Goal: Task Accomplishment & Management: Complete application form

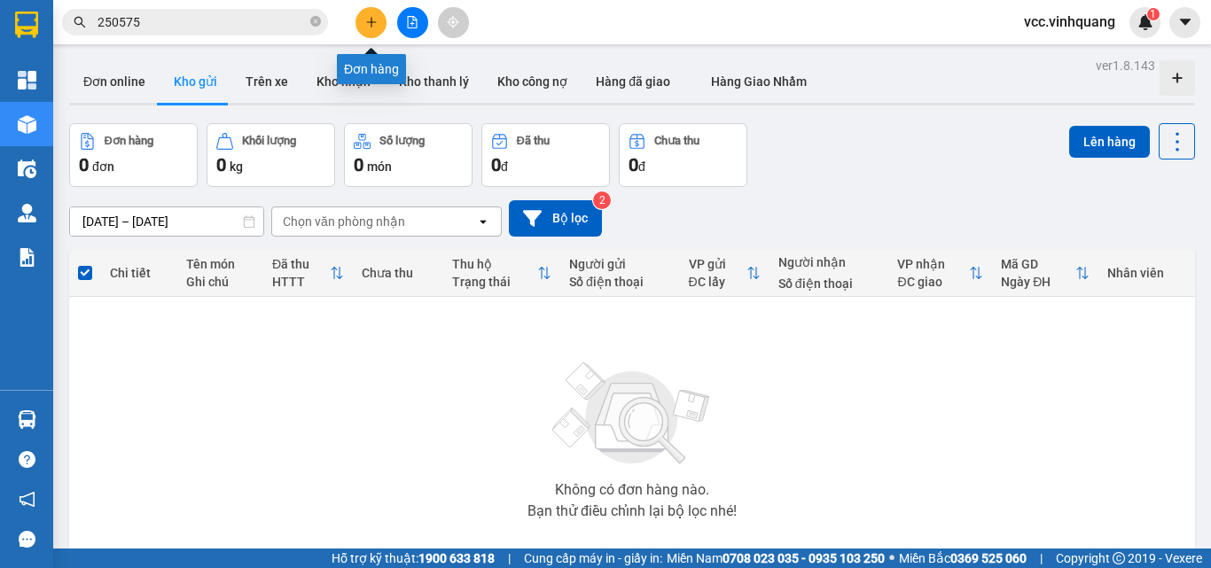
click at [370, 21] on icon "plus" at bounding box center [371, 22] width 12 height 12
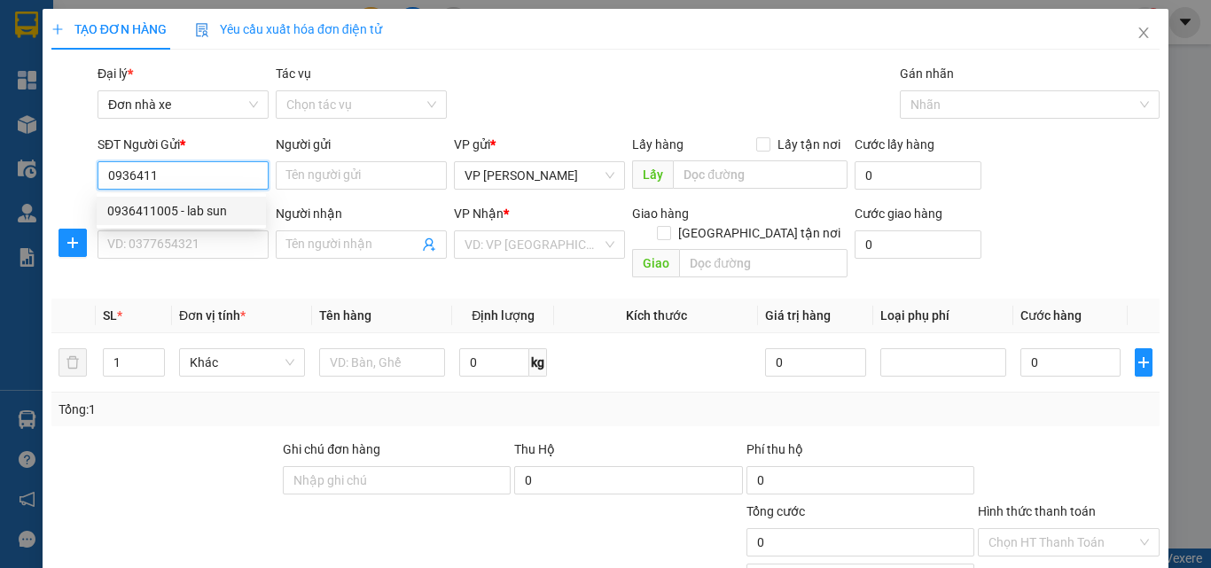
click at [178, 206] on div "0936411005 - lab sun" at bounding box center [181, 211] width 148 height 20
type input "0936411005"
type input "lab sun"
type input "0983212566"
type input "KIÊN"
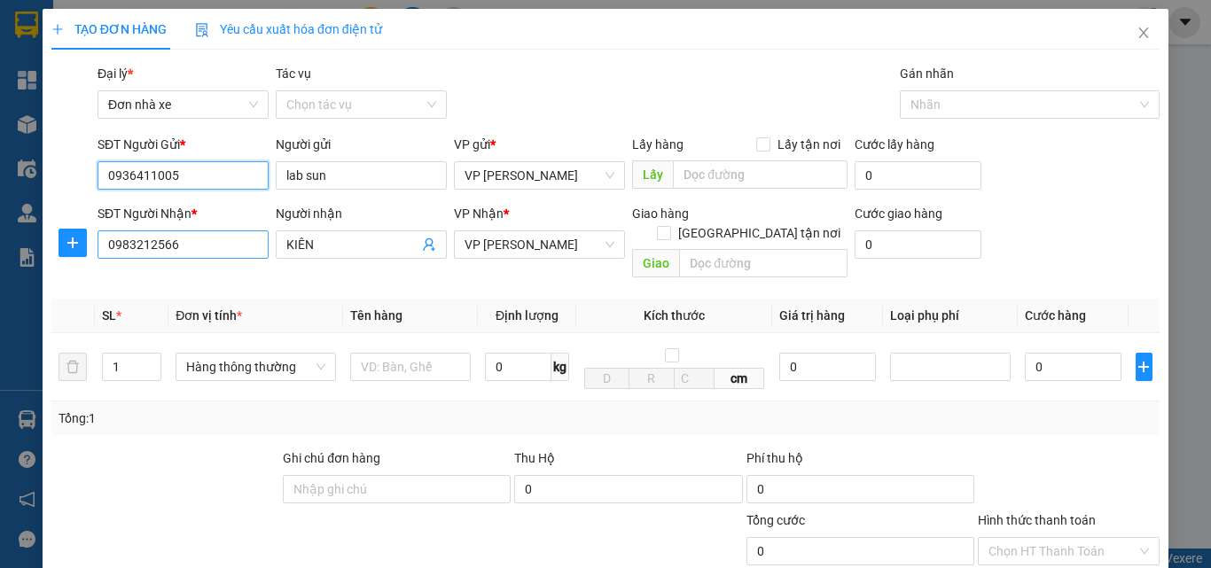
type input "0936411005"
click at [197, 246] on input "0983212566" at bounding box center [183, 244] width 171 height 28
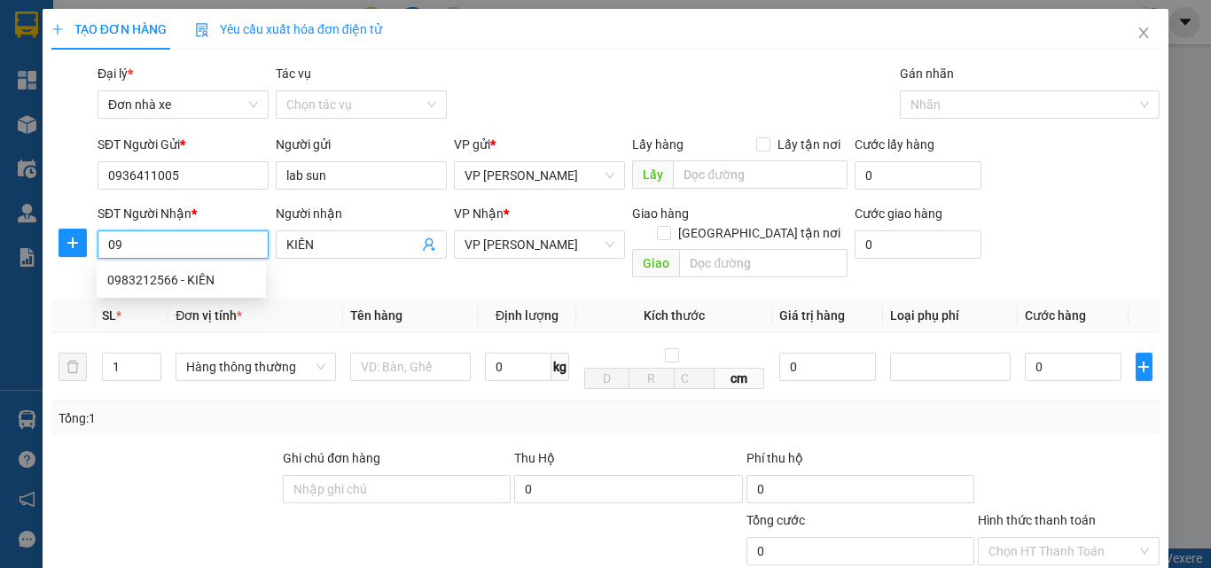
type input "0"
click at [181, 278] on div "0917783663 - DENCOS" at bounding box center [181, 280] width 148 height 20
type input "0917783663"
type input "DENCOS"
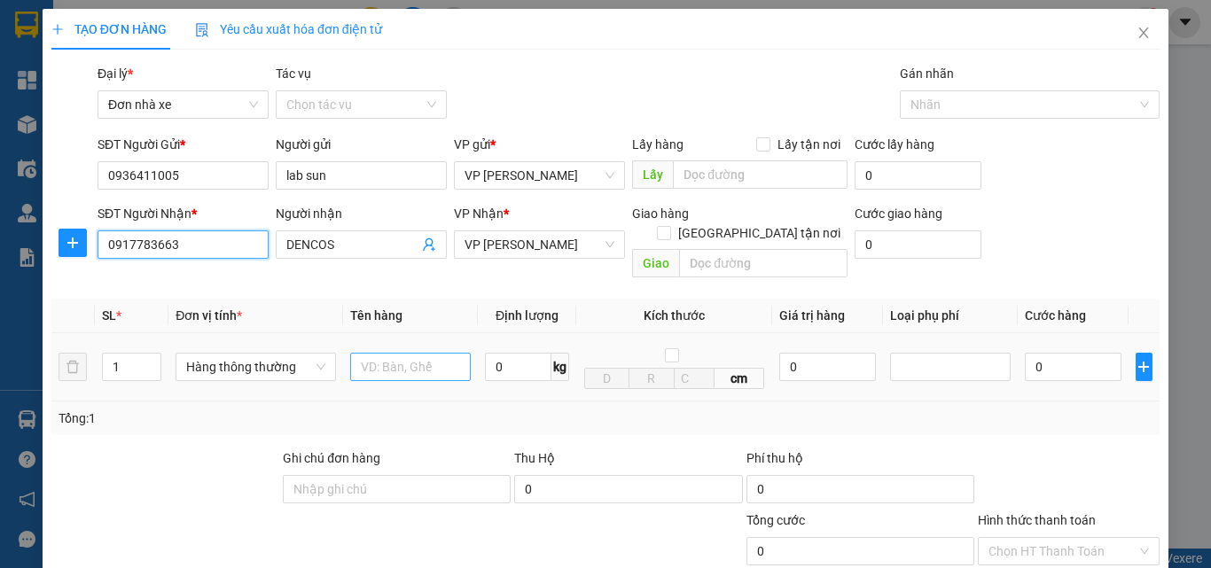
type input "0917783663"
click at [413, 354] on input "text" at bounding box center [410, 367] width 121 height 28
type input "HỘP RĂNG"
click at [504, 353] on input "0" at bounding box center [518, 367] width 66 height 28
type input "1"
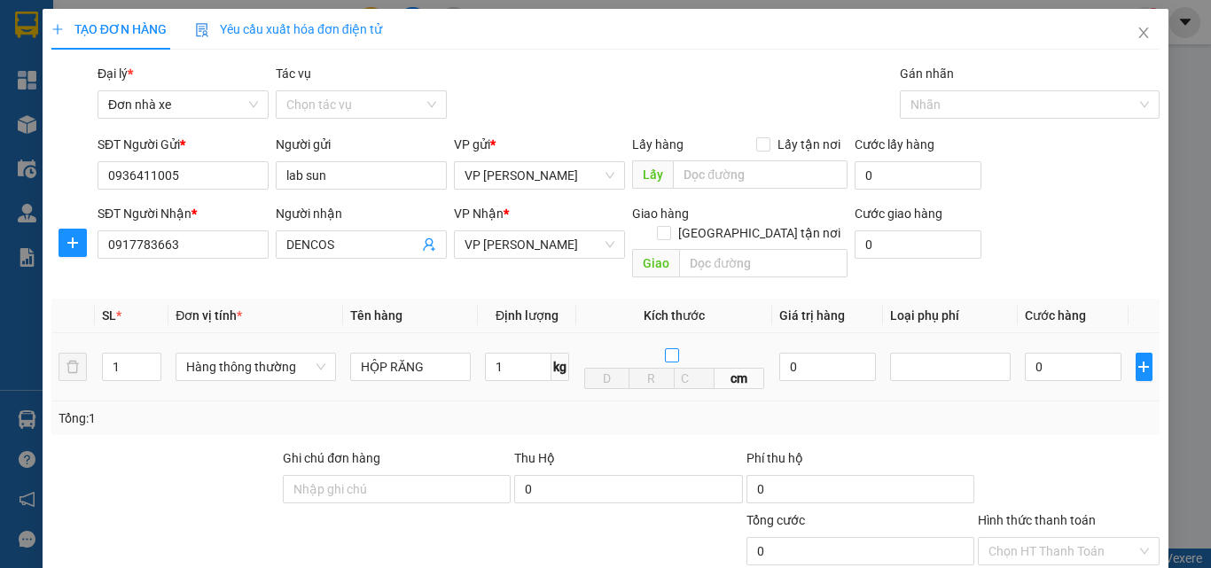
type input "30.000"
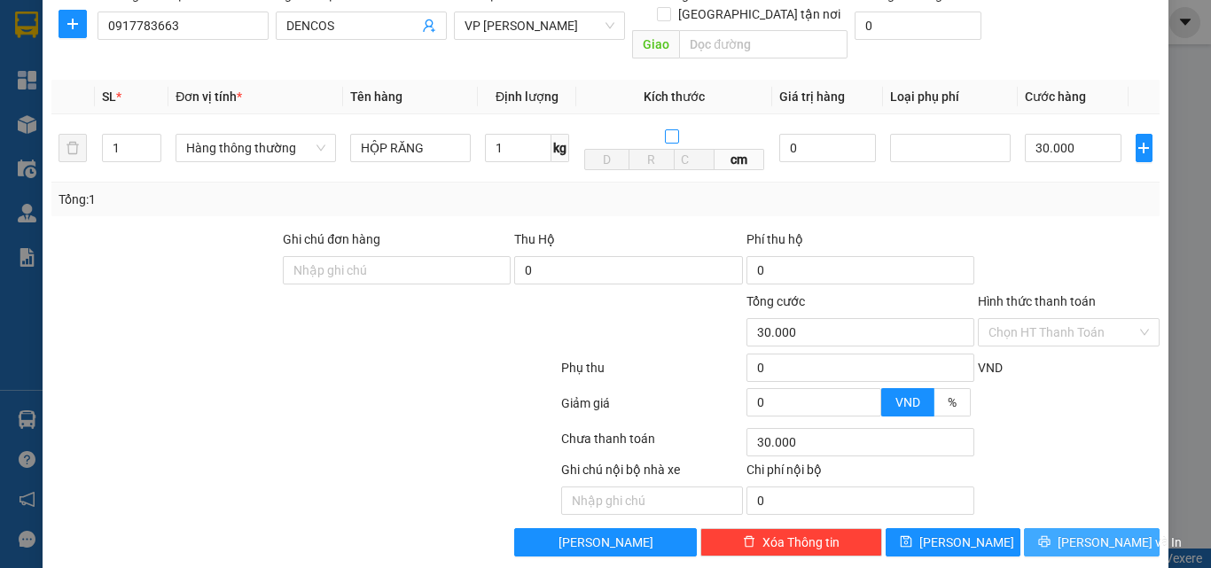
scroll to position [223, 0]
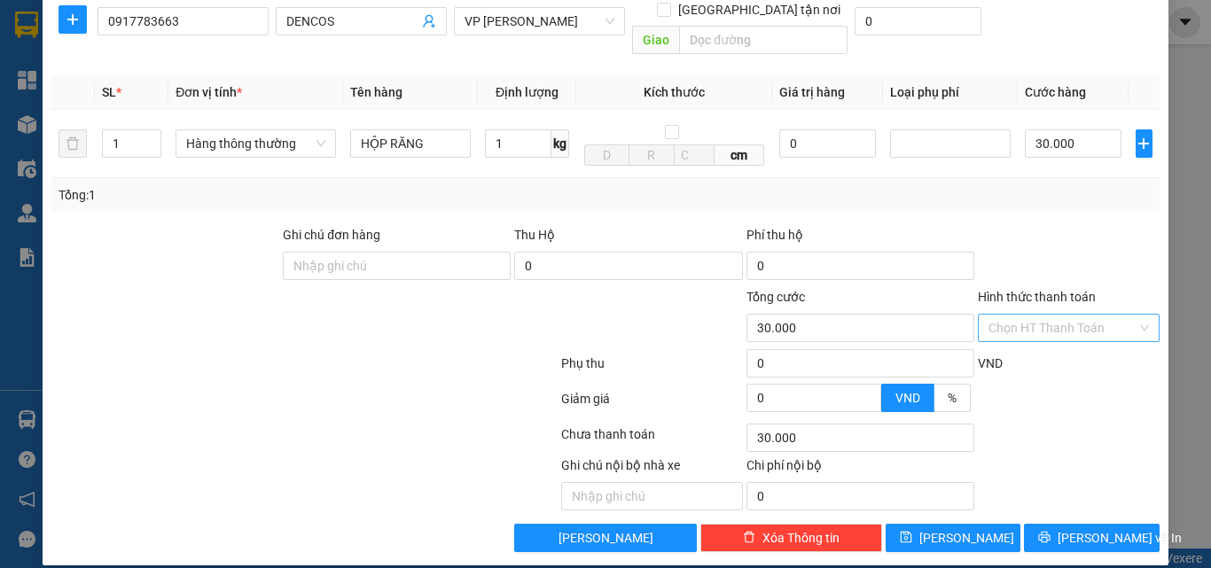
click at [1045, 315] on input "Hình thức thanh toán" at bounding box center [1062, 328] width 148 height 27
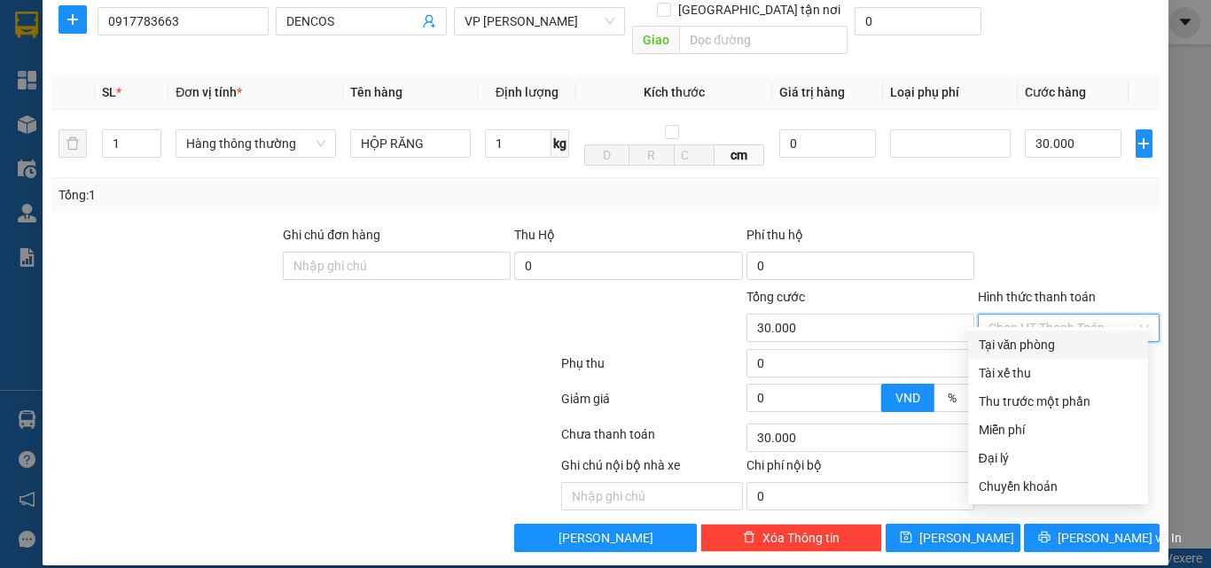
click at [1044, 344] on div "Tại văn phòng" at bounding box center [1058, 345] width 159 height 20
type input "0"
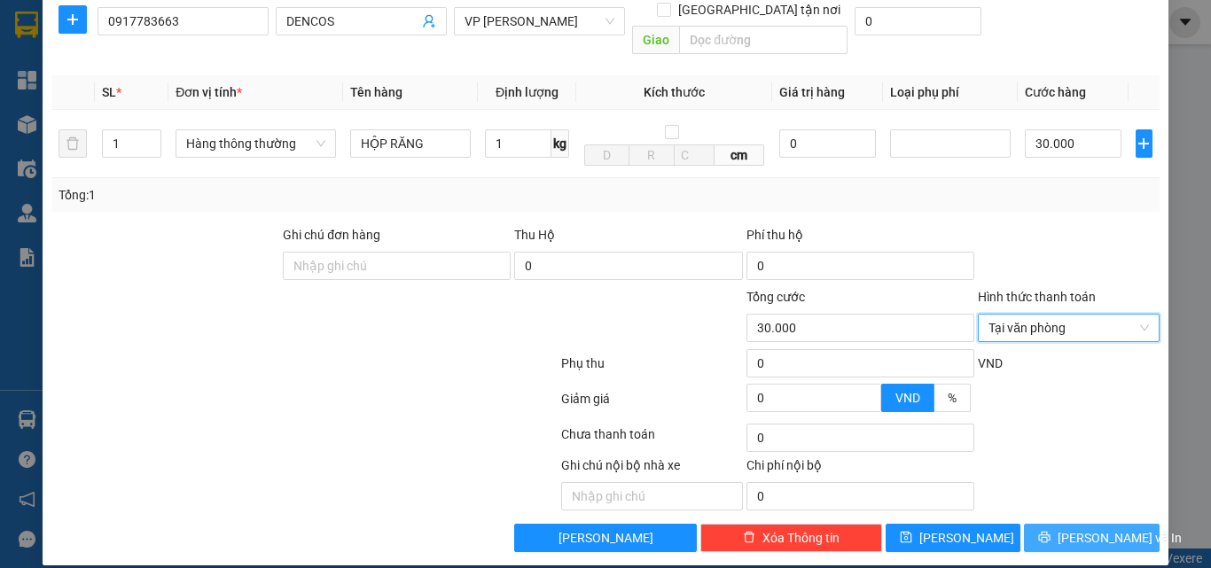
click at [1078, 528] on span "[PERSON_NAME] và In" at bounding box center [1119, 538] width 124 height 20
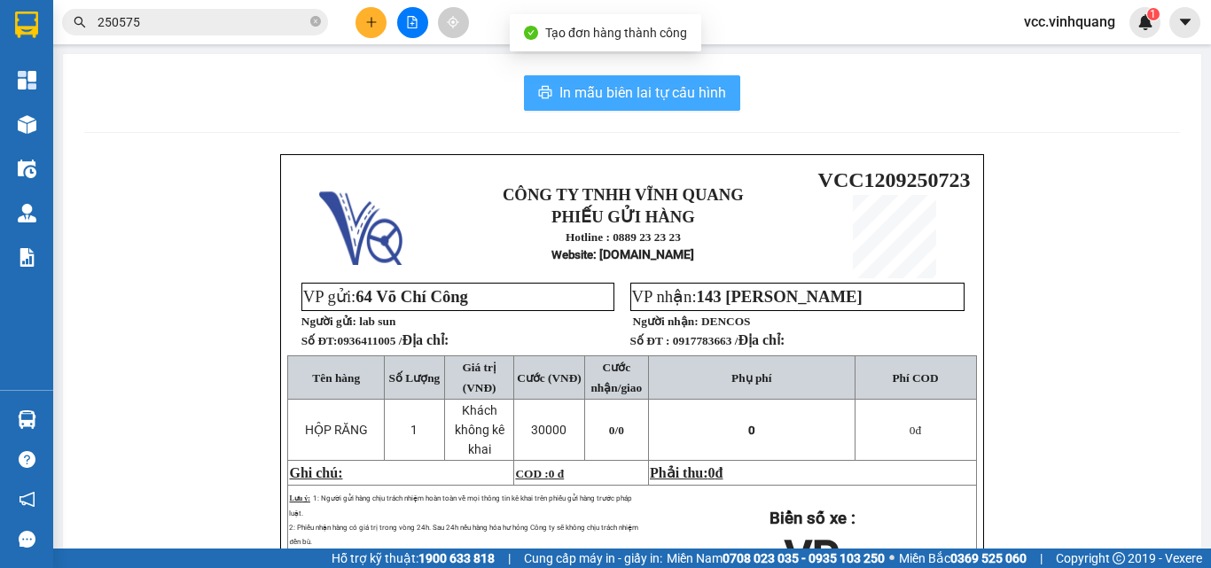
click at [633, 87] on span "In mẫu biên lai tự cấu hình" at bounding box center [642, 93] width 167 height 22
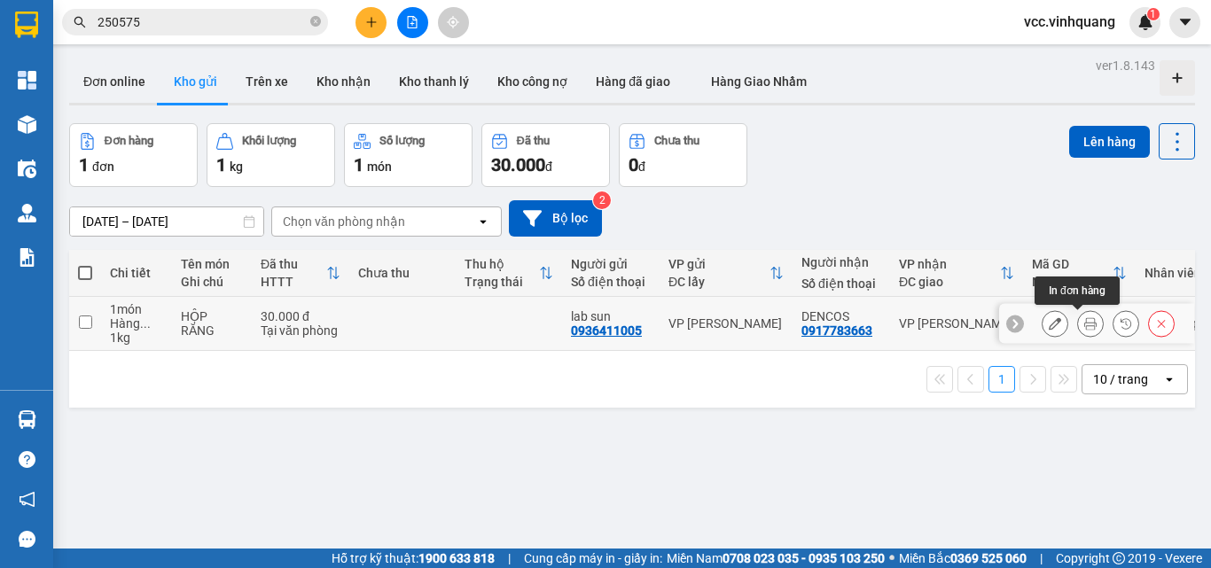
click at [1084, 322] on icon at bounding box center [1090, 323] width 12 height 12
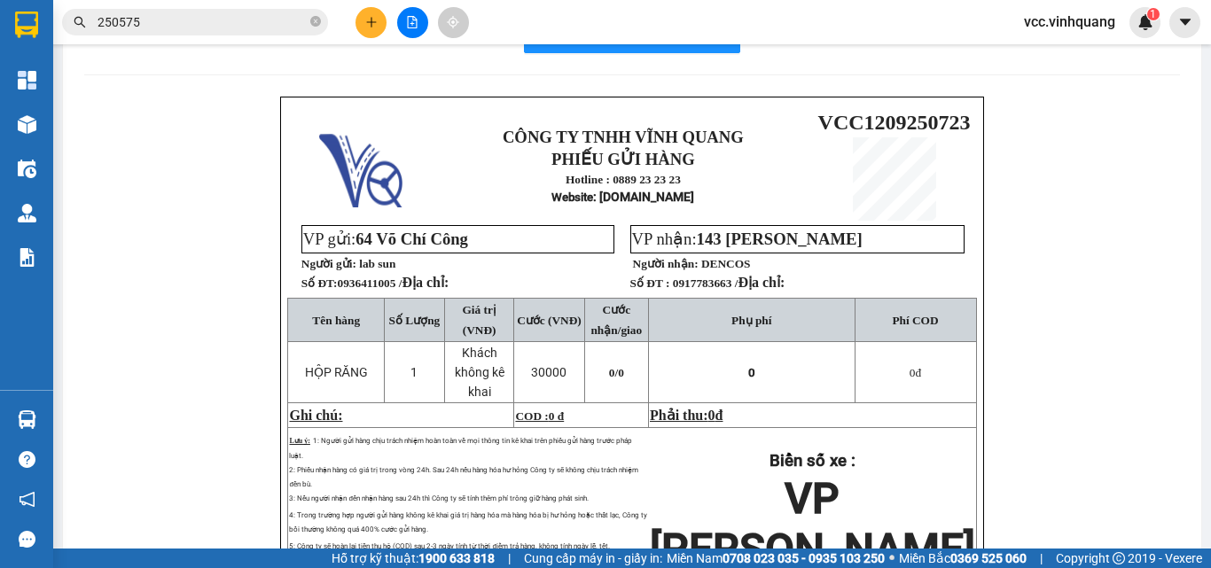
scroll to position [89, 0]
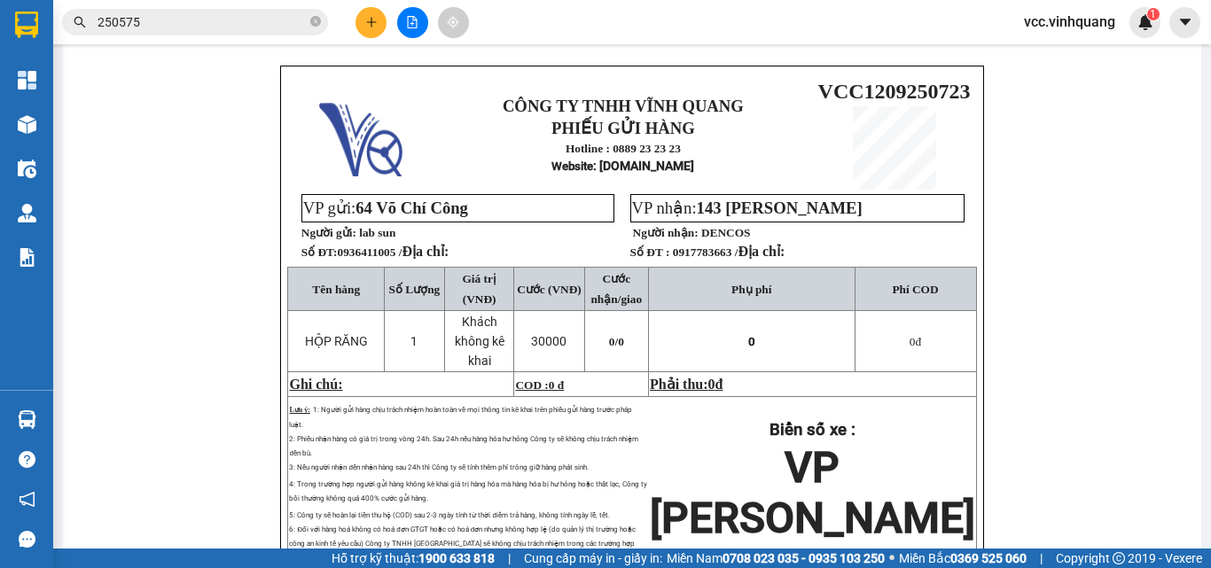
click at [233, 26] on input "250575" at bounding box center [202, 22] width 209 height 20
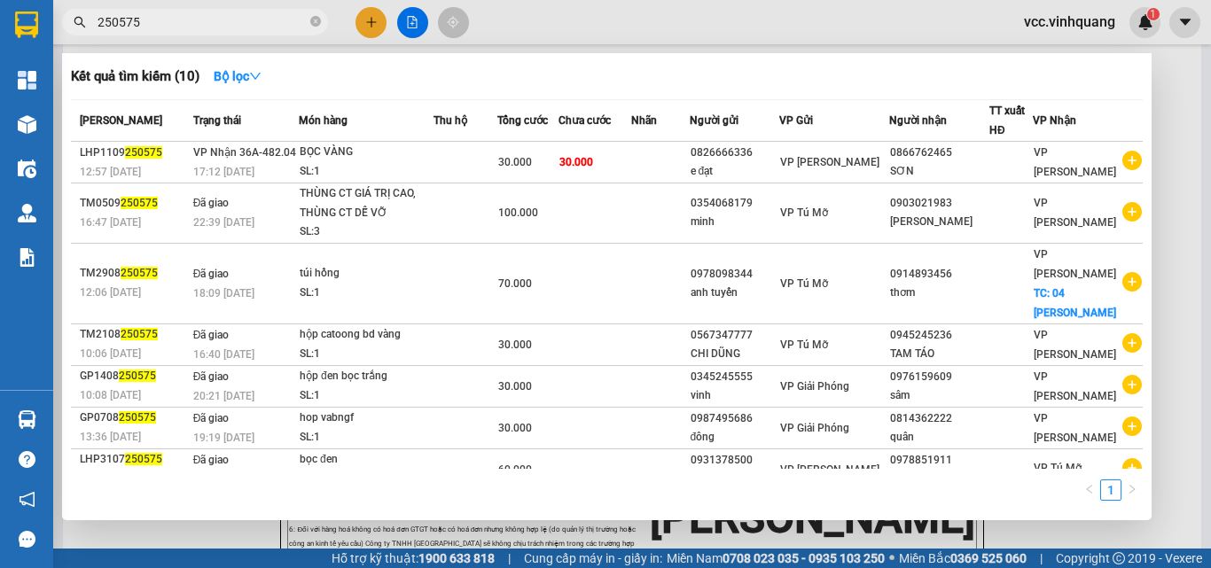
click at [233, 26] on input "250575" at bounding box center [202, 22] width 209 height 20
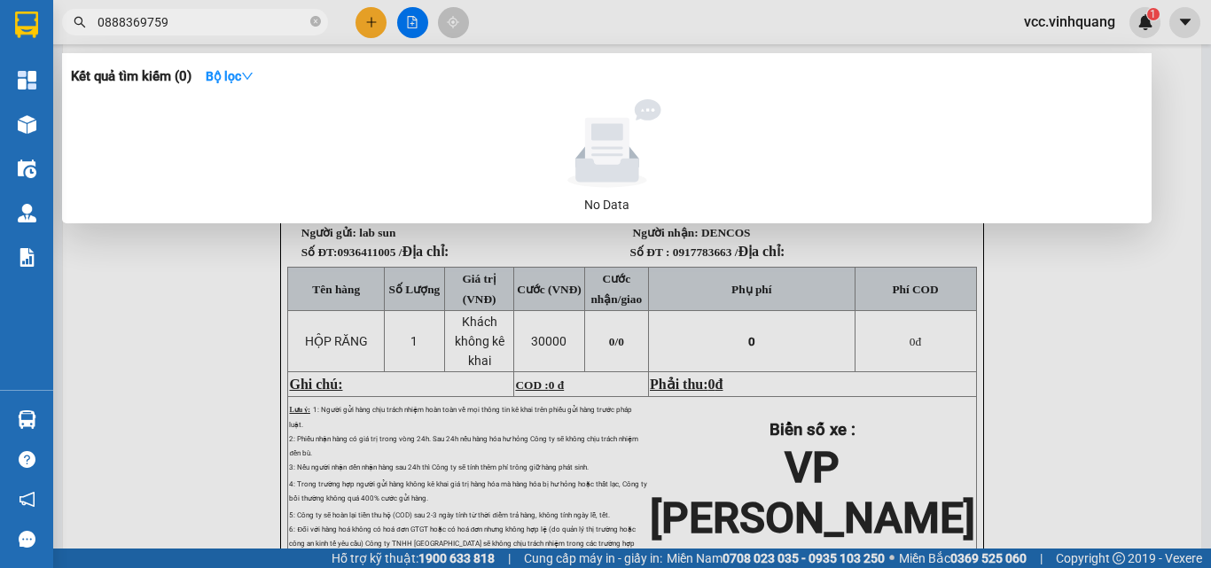
type input "0888369759"
click at [233, 313] on div at bounding box center [605, 284] width 1211 height 568
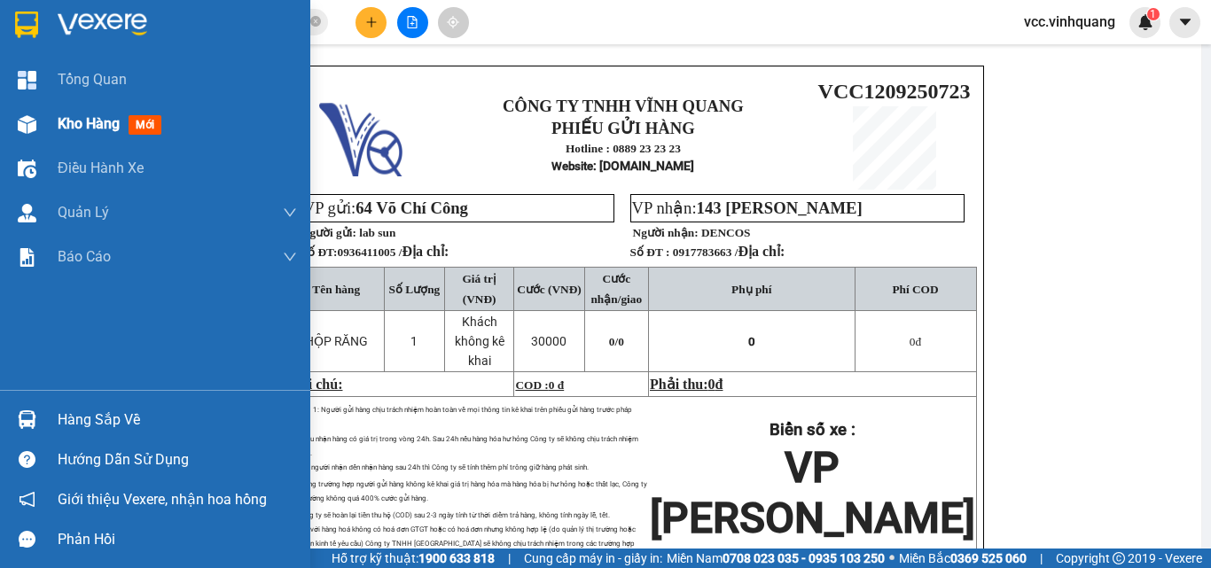
click at [66, 113] on div "Kho hàng mới" at bounding box center [113, 124] width 111 height 22
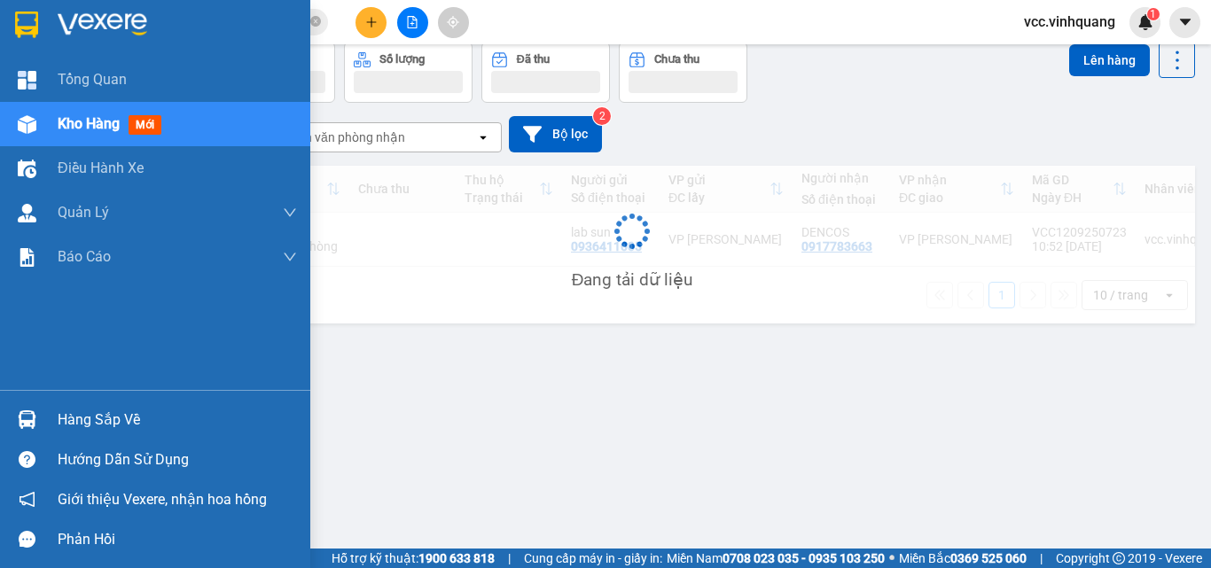
scroll to position [82, 0]
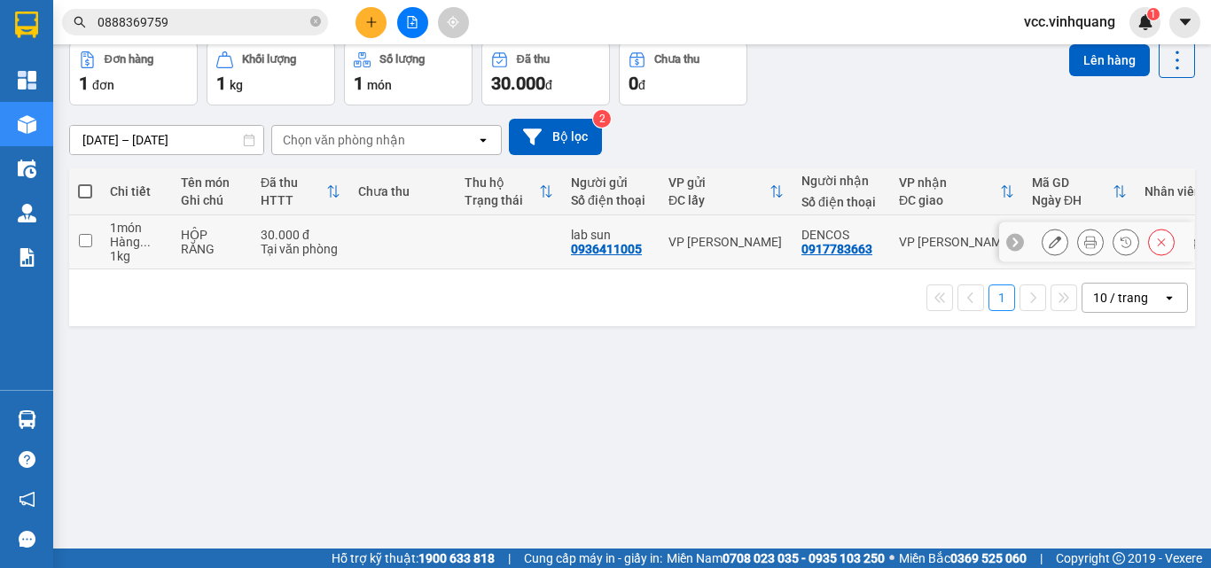
click at [88, 239] on input "checkbox" at bounding box center [85, 240] width 13 height 13
checkbox input "true"
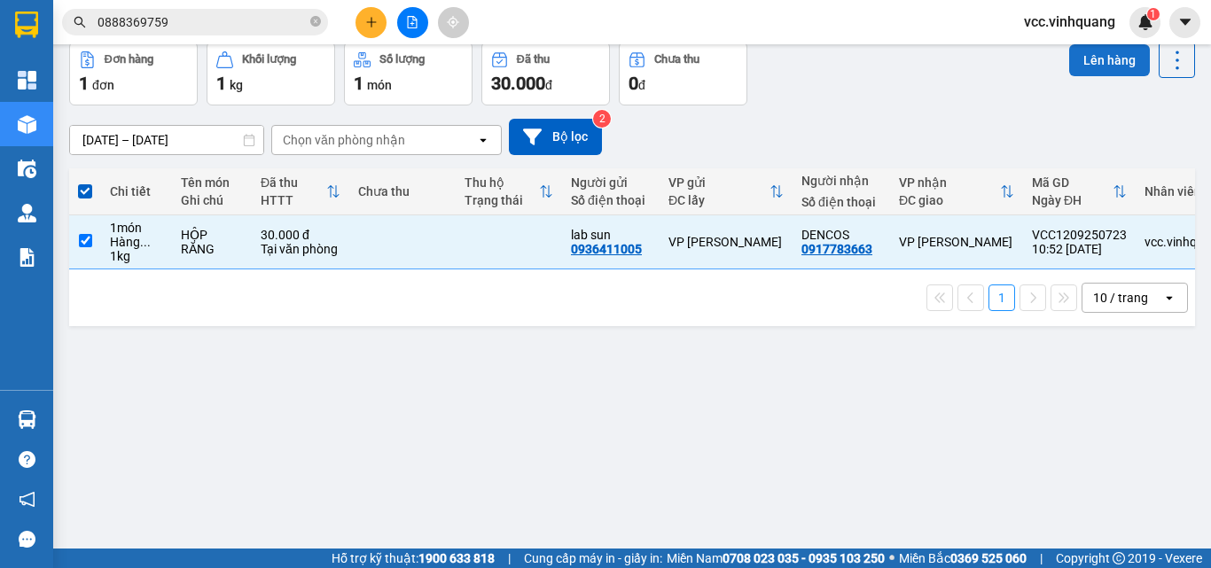
click at [1075, 66] on button "Lên hàng" at bounding box center [1109, 60] width 81 height 32
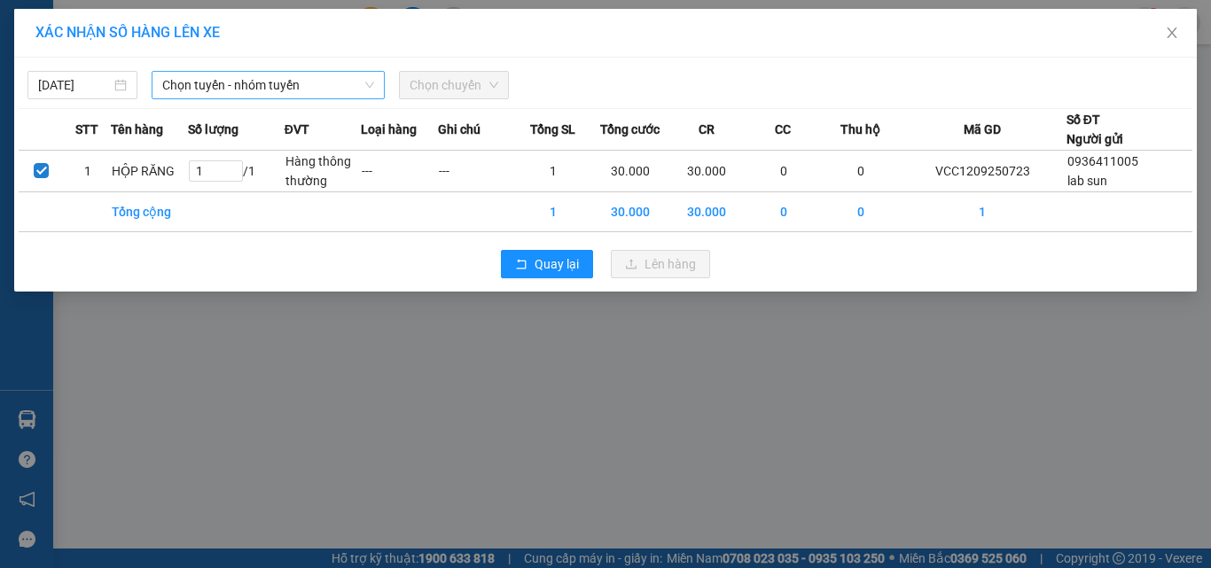
click at [267, 82] on span "Chọn tuyến - nhóm tuyến" at bounding box center [268, 85] width 212 height 27
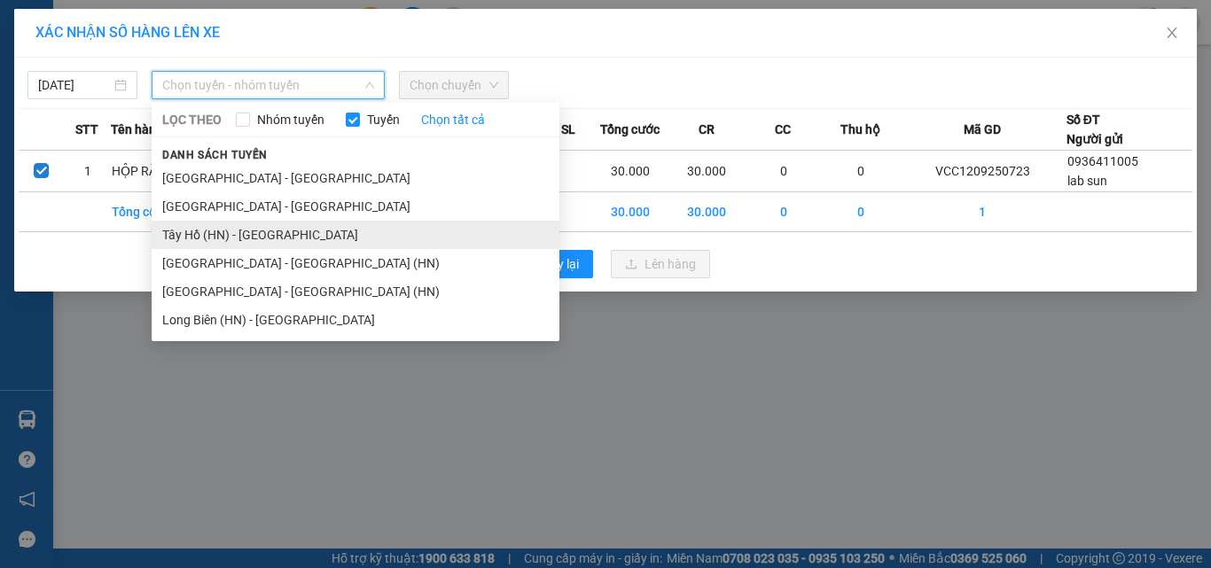
click at [243, 239] on li "Tây Hồ (HN) - [GEOGRAPHIC_DATA]" at bounding box center [356, 235] width 408 height 28
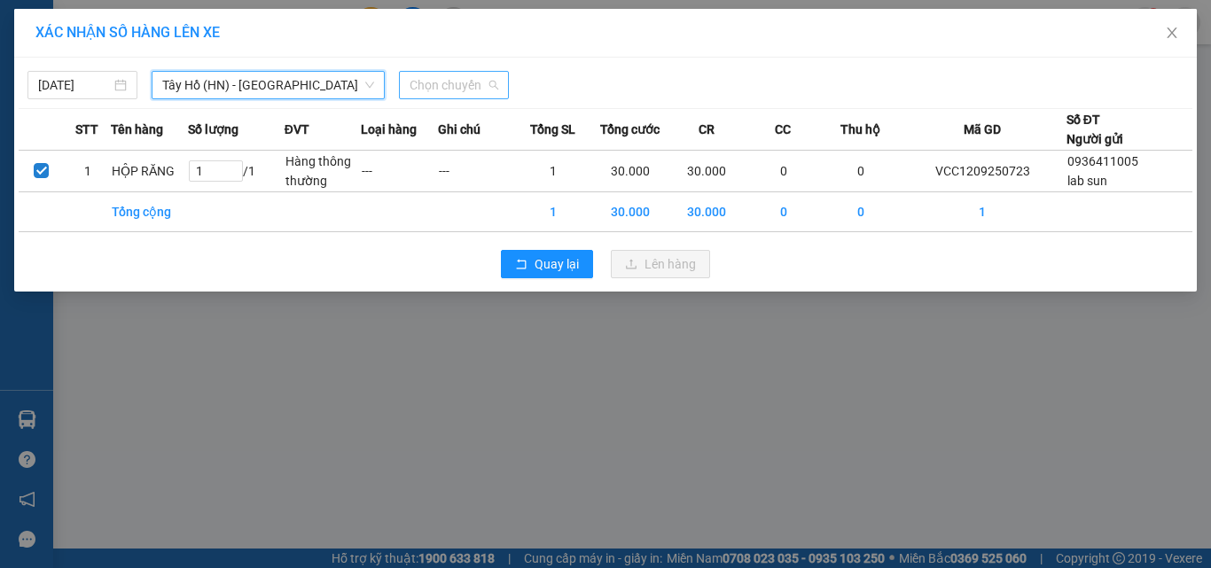
click at [476, 82] on span "Chọn chuyến" at bounding box center [454, 85] width 89 height 27
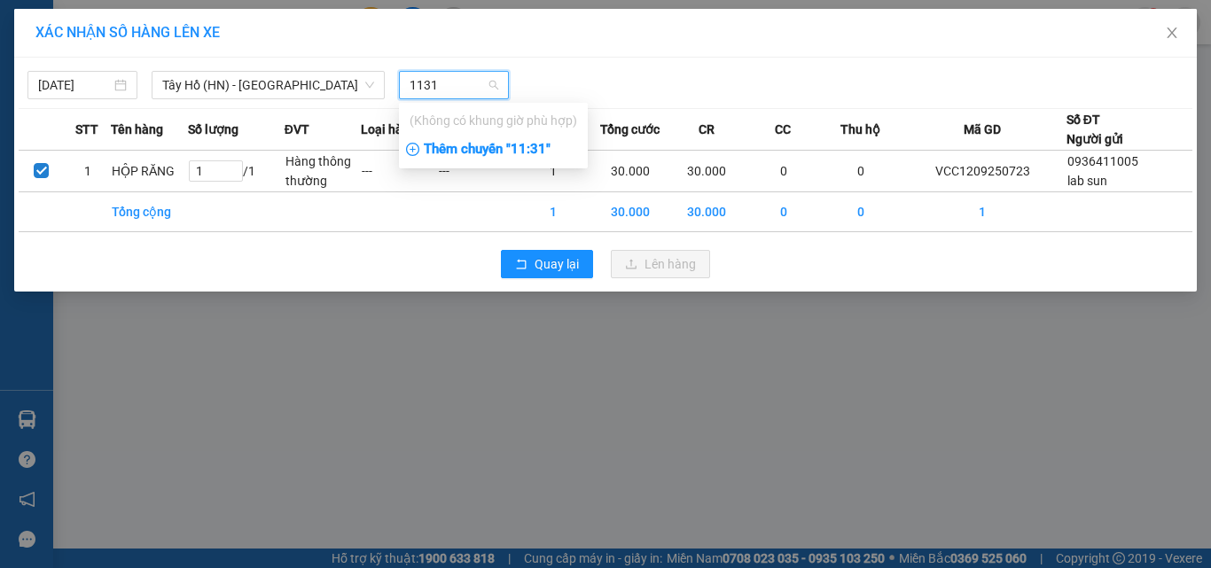
type input "1131"
click at [478, 149] on div "Thêm chuyến " 11:31 "" at bounding box center [493, 150] width 189 height 30
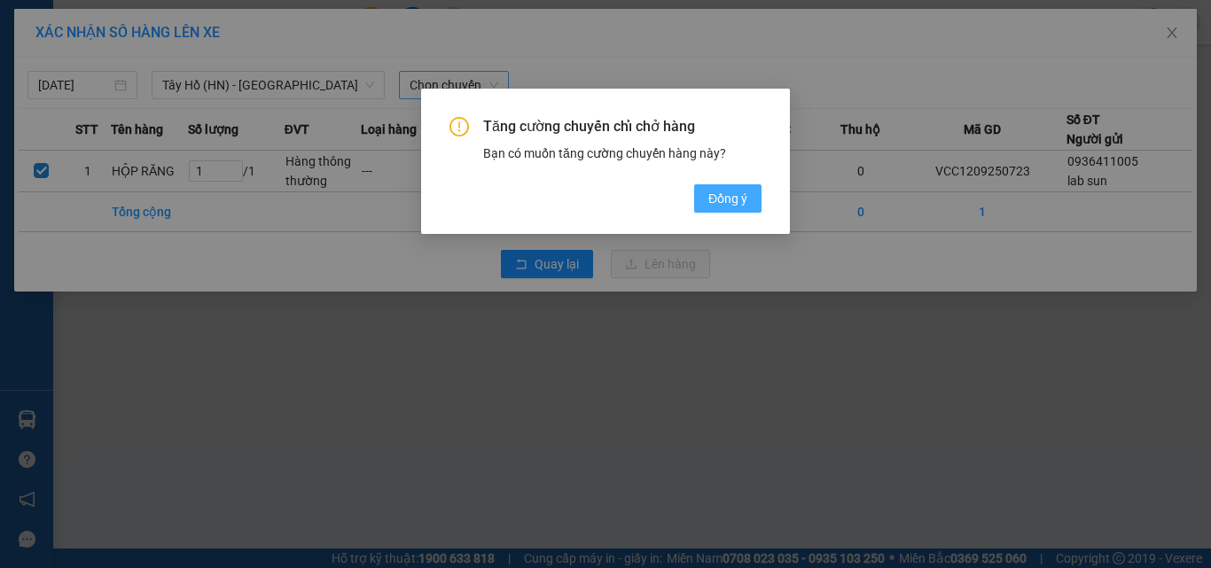
click at [743, 193] on span "Đồng ý" at bounding box center [727, 199] width 39 height 20
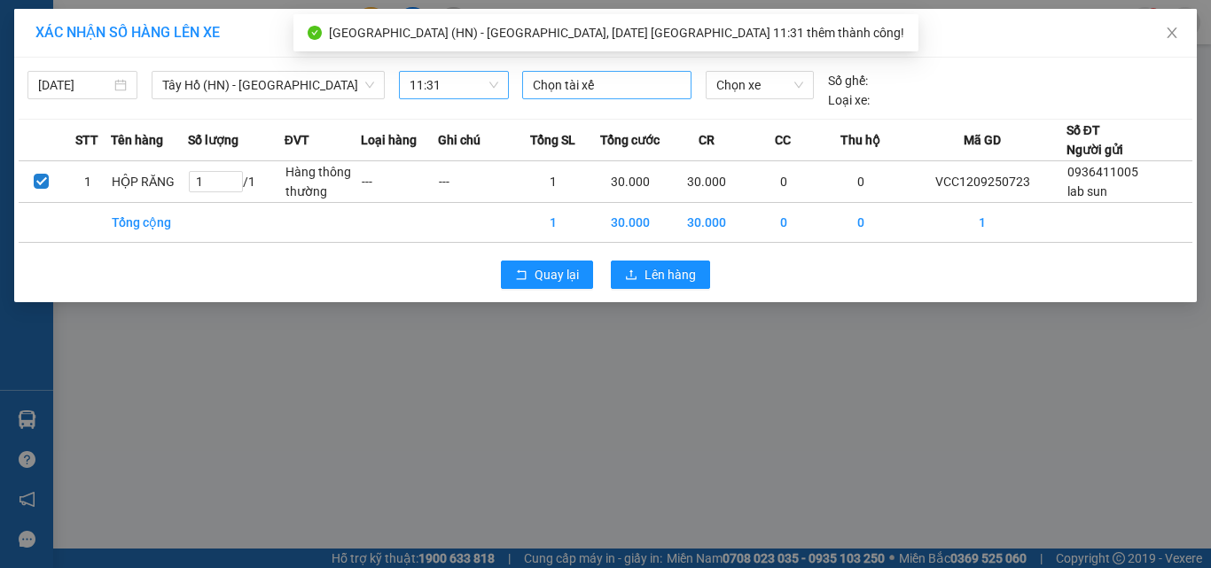
click at [615, 80] on div at bounding box center [607, 84] width 161 height 21
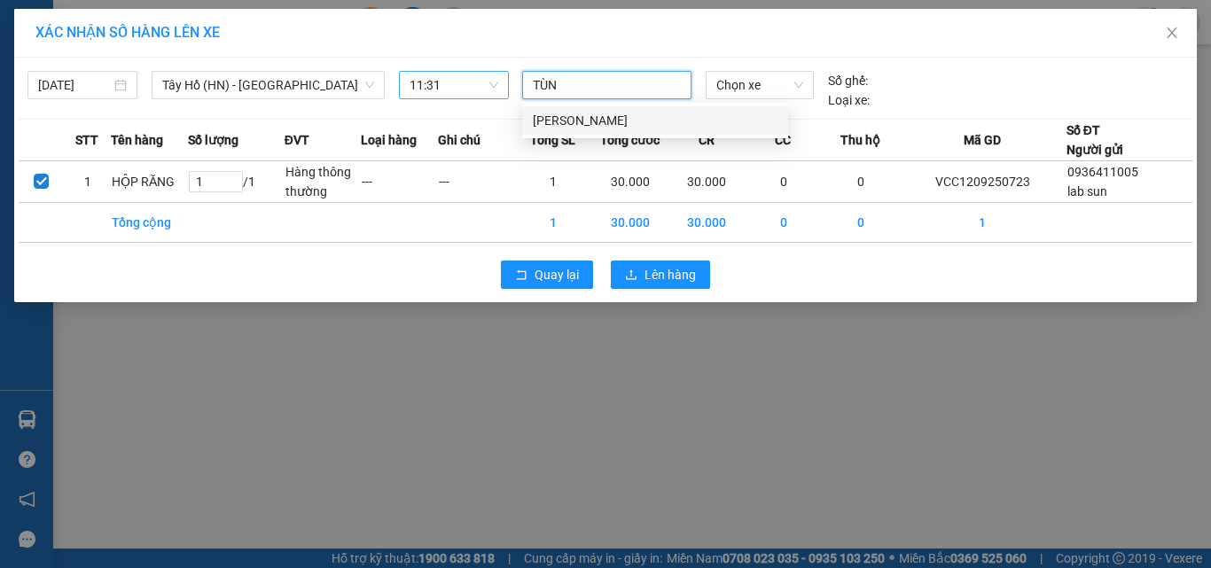
type input "TÙNG"
click at [698, 121] on div "[PERSON_NAME]" at bounding box center [655, 121] width 245 height 20
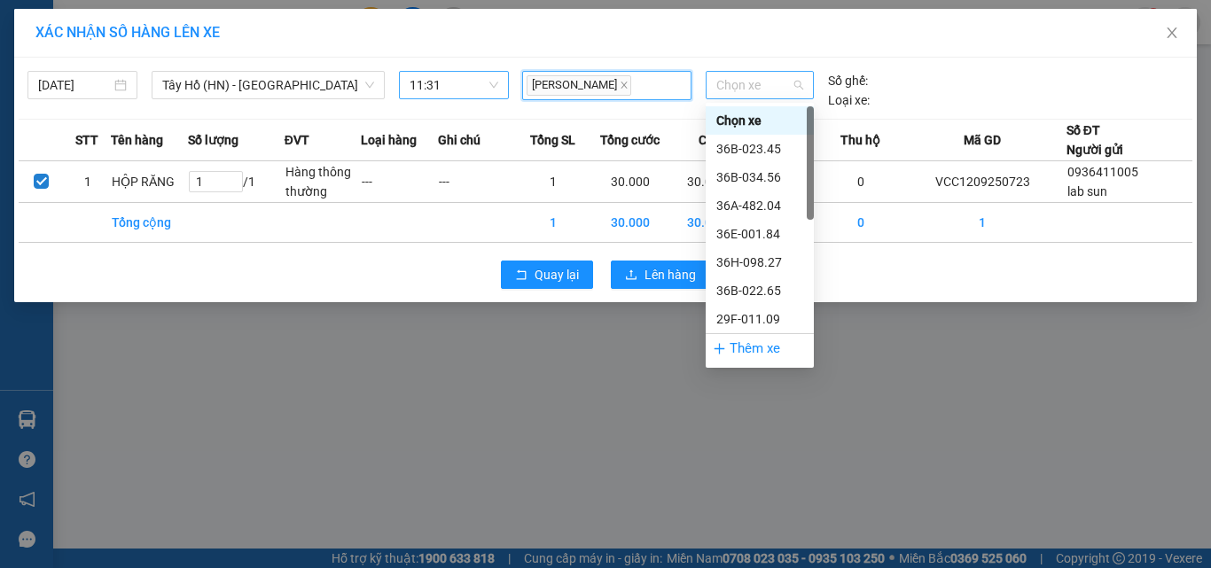
click at [761, 83] on span "Chọn xe" at bounding box center [759, 85] width 87 height 27
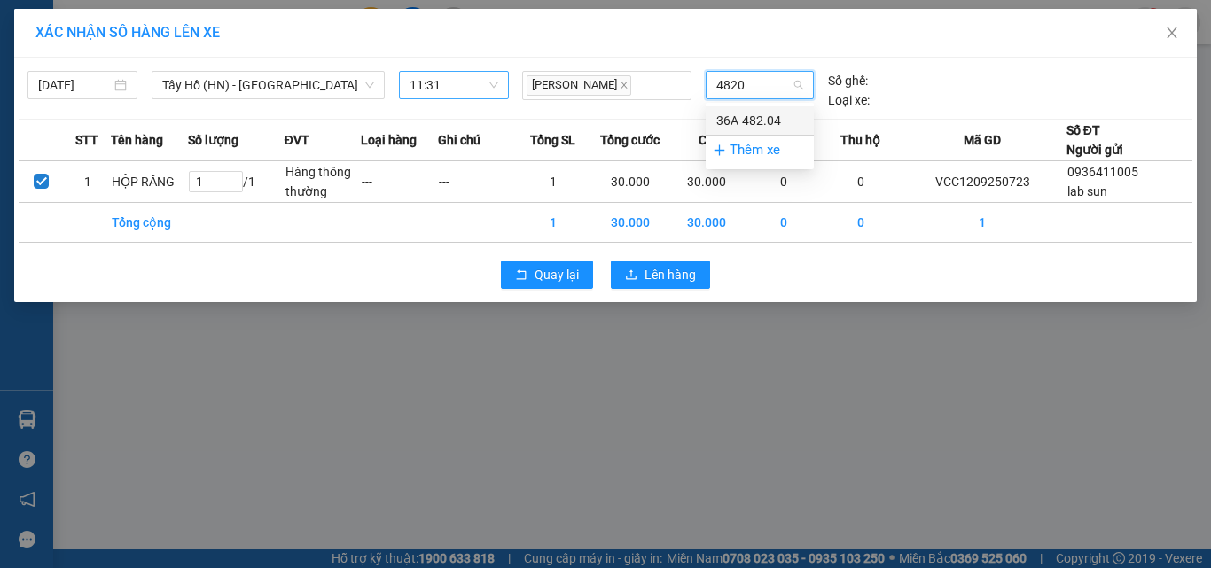
type input "48204"
click at [762, 122] on div "36A-482.04" at bounding box center [759, 121] width 87 height 20
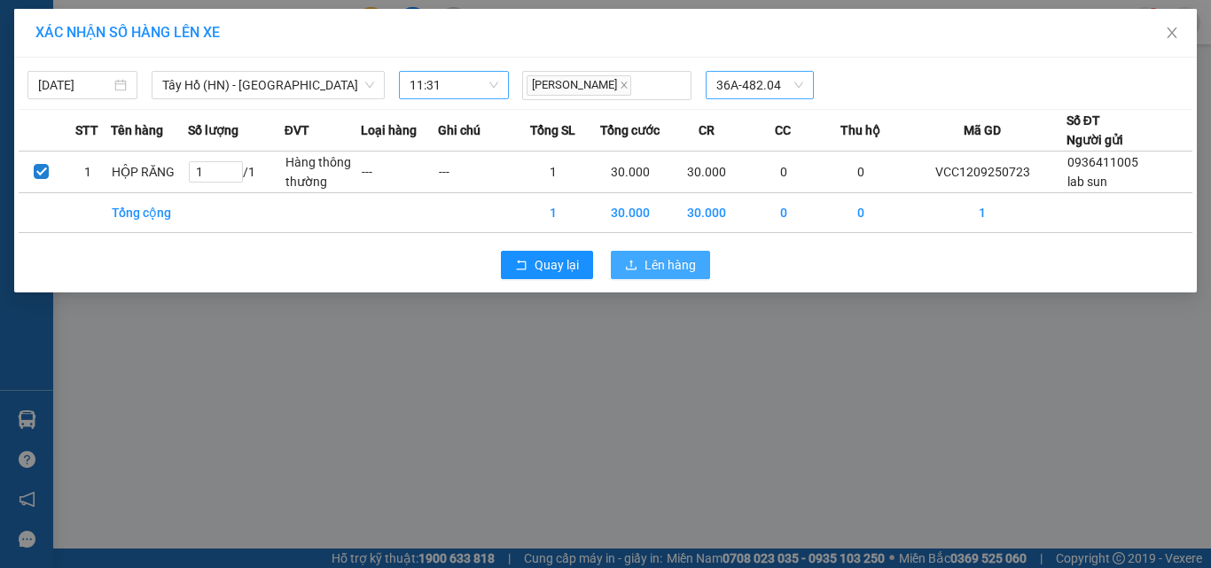
click at [677, 265] on span "Lên hàng" at bounding box center [669, 265] width 51 height 20
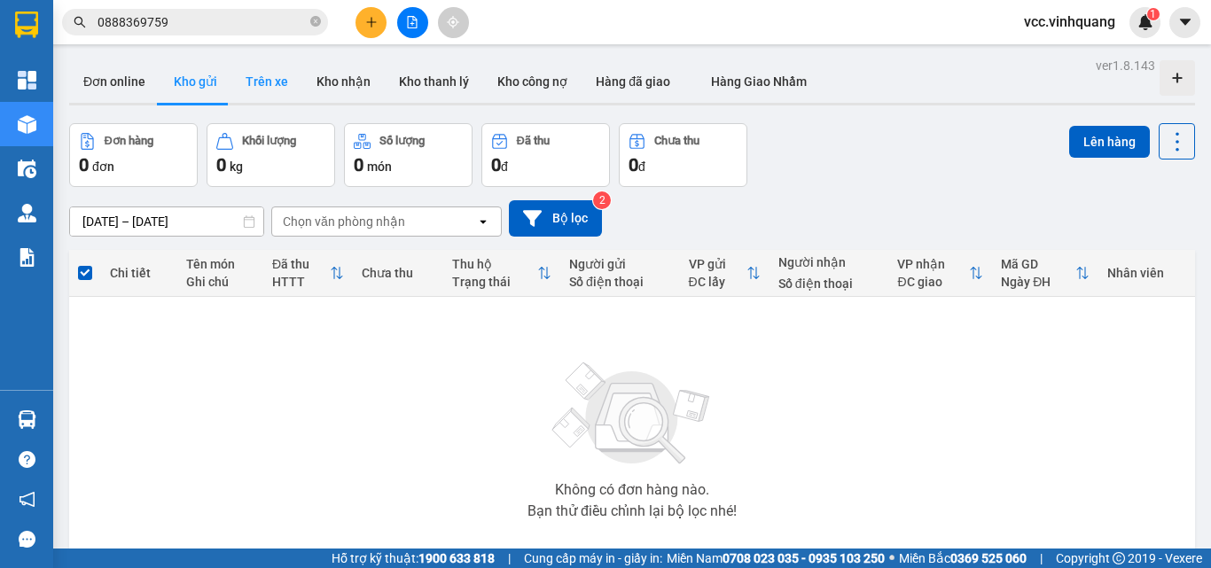
click at [245, 83] on button "Trên xe" at bounding box center [266, 81] width 71 height 43
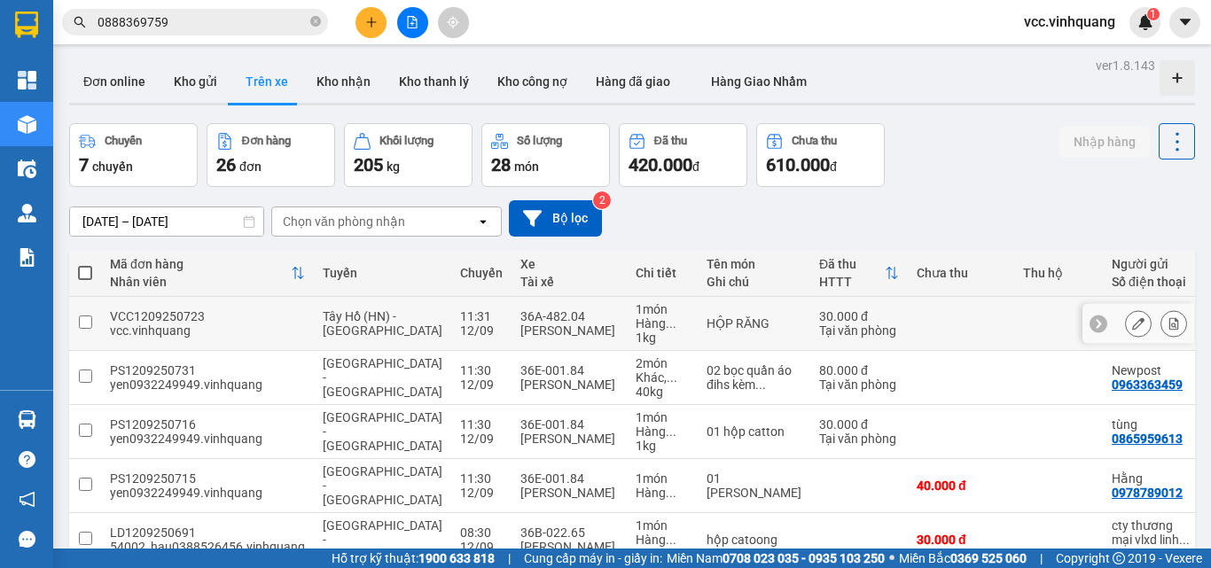
click at [520, 330] on div "[PERSON_NAME]" at bounding box center [569, 331] width 98 height 14
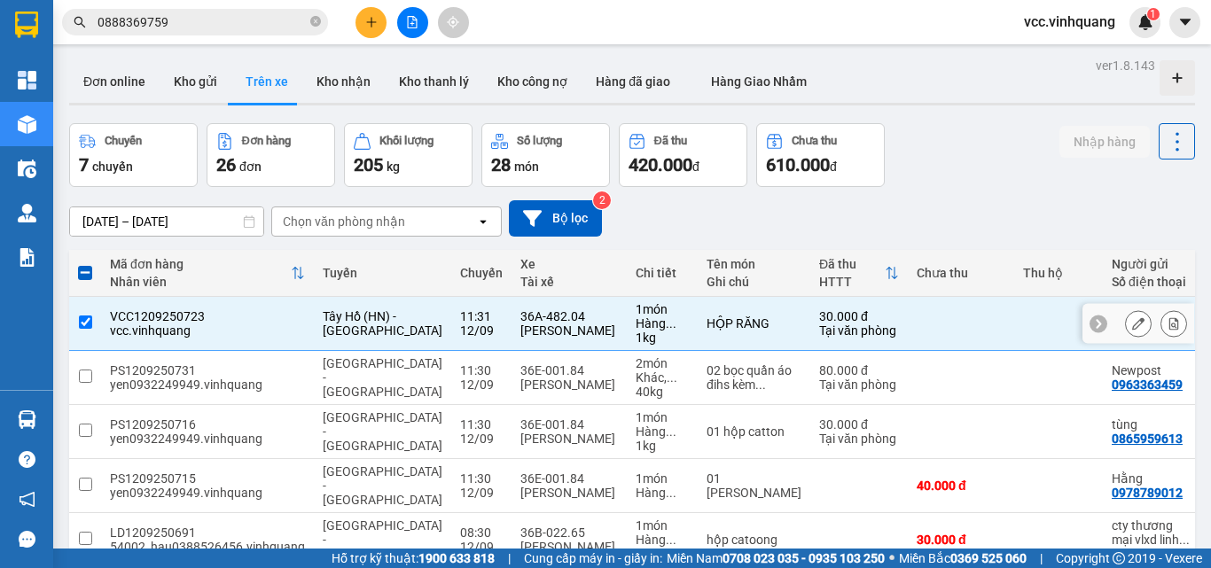
click at [520, 330] on div "[PERSON_NAME]" at bounding box center [569, 331] width 98 height 14
checkbox input "false"
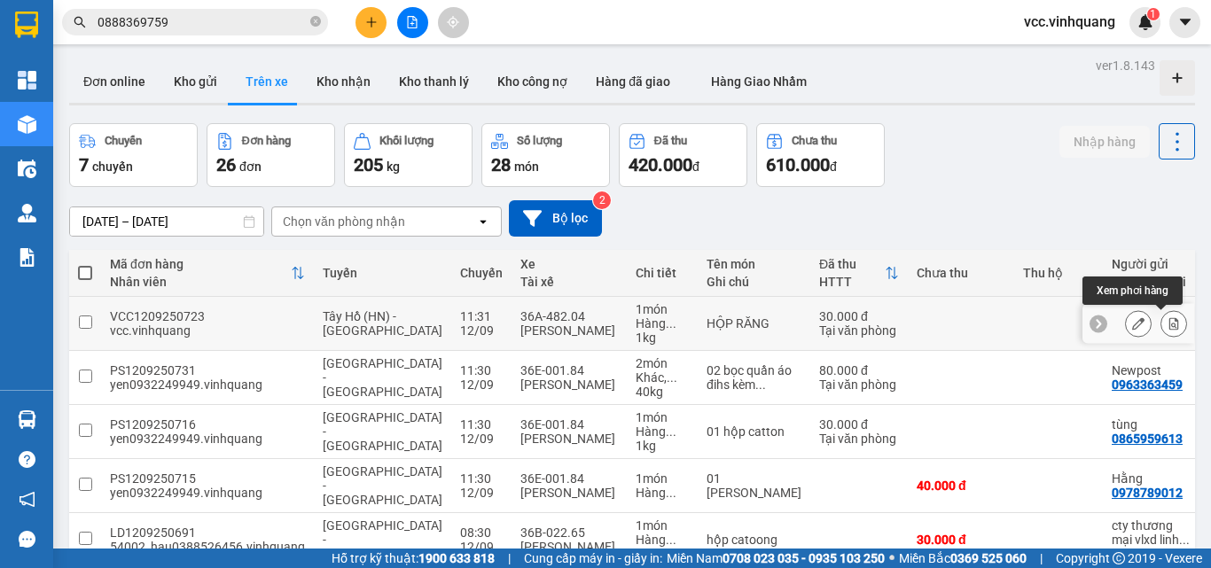
click at [1167, 324] on icon at bounding box center [1173, 323] width 12 height 12
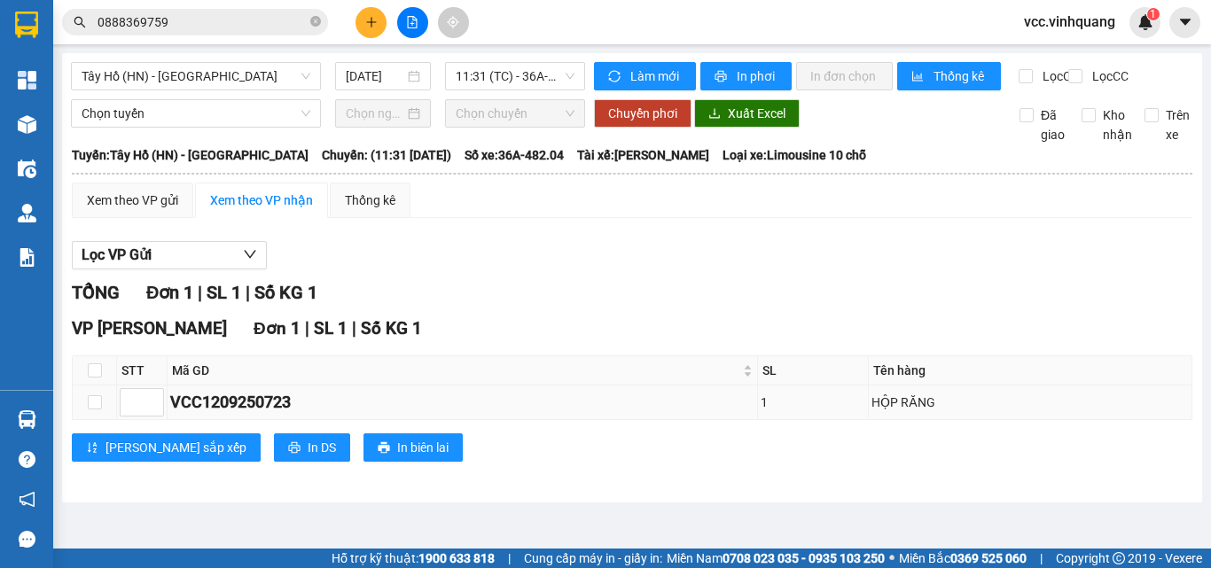
click at [905, 412] on div "HỘP RĂNG" at bounding box center [1029, 403] width 317 height 20
click at [798, 412] on div "1" at bounding box center [813, 403] width 105 height 20
click at [754, 415] on div "VCC1209250723" at bounding box center [462, 402] width 584 height 25
click at [254, 415] on div "VCC1209250723" at bounding box center [462, 402] width 584 height 25
drag, startPoint x: 217, startPoint y: 420, endPoint x: 309, endPoint y: 419, distance: 92.2
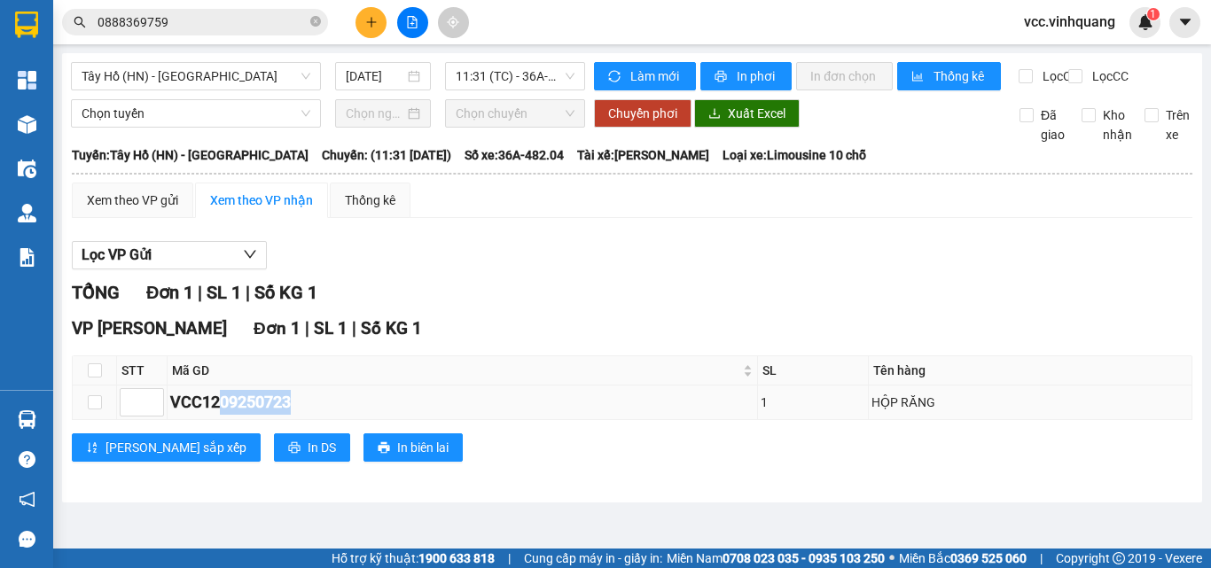
click at [309, 415] on div "VCC1209250723" at bounding box center [462, 402] width 584 height 25
copy div "09250723"
click at [248, 3] on div "Kết quả tìm kiếm ( 0 ) Bộ lọc No Data 0888369759 vcc.vinhquang 1" at bounding box center [605, 22] width 1211 height 44
click at [250, 12] on div "Kết quả tìm kiếm ( 0 ) Bộ lọc No Data 0888369759" at bounding box center [173, 22] width 346 height 31
click at [249, 16] on input "0888369759" at bounding box center [202, 22] width 209 height 20
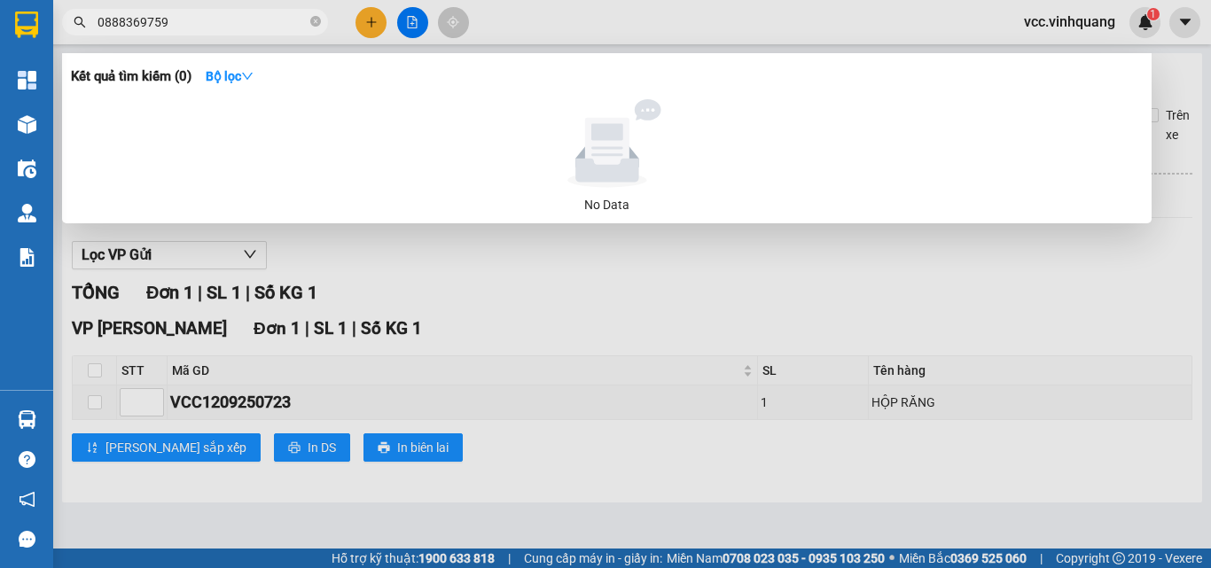
click at [249, 16] on input "0888369759" at bounding box center [202, 22] width 209 height 20
paste input "9250723"
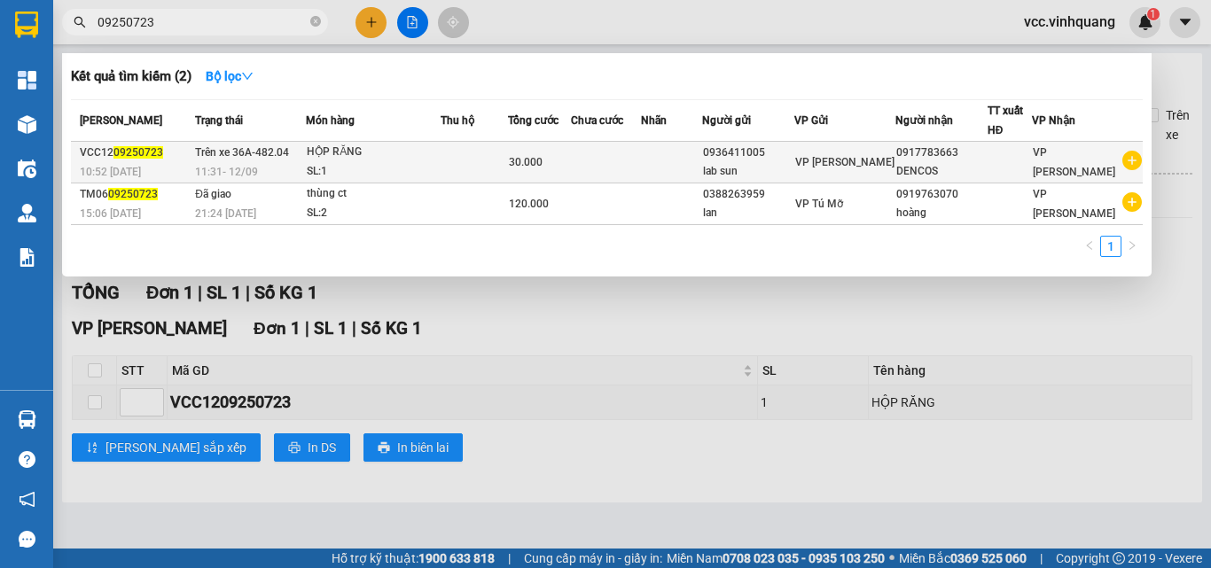
type input "09250723"
click at [610, 169] on td at bounding box center [606, 163] width 71 height 42
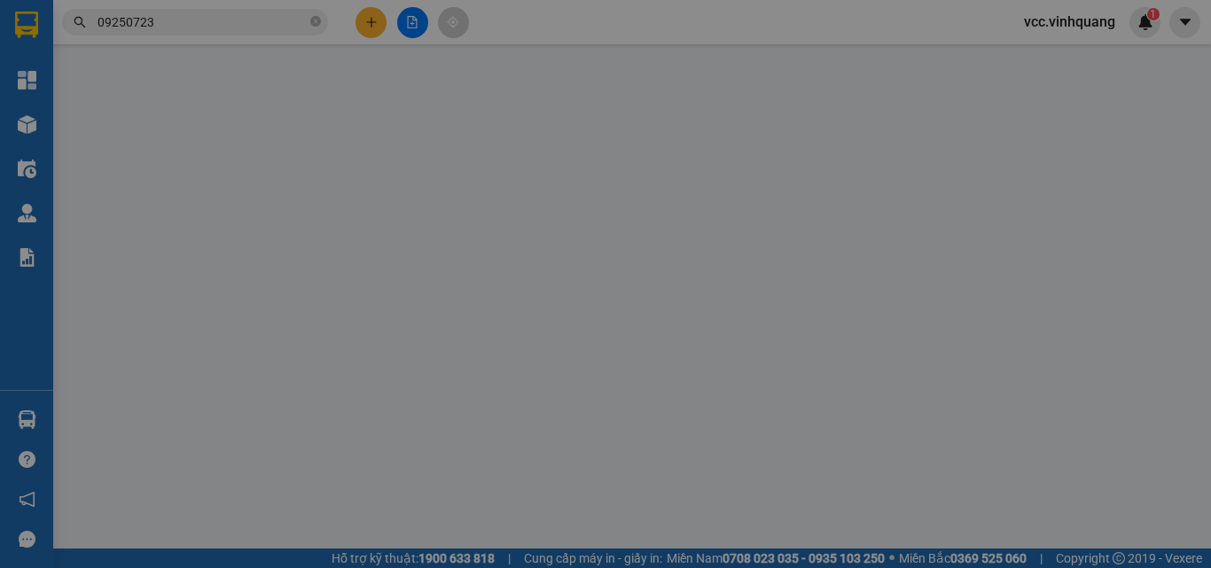
type input "0936411005"
type input "lab sun"
type input "0917783663"
type input "DENCOS"
type input "30.000"
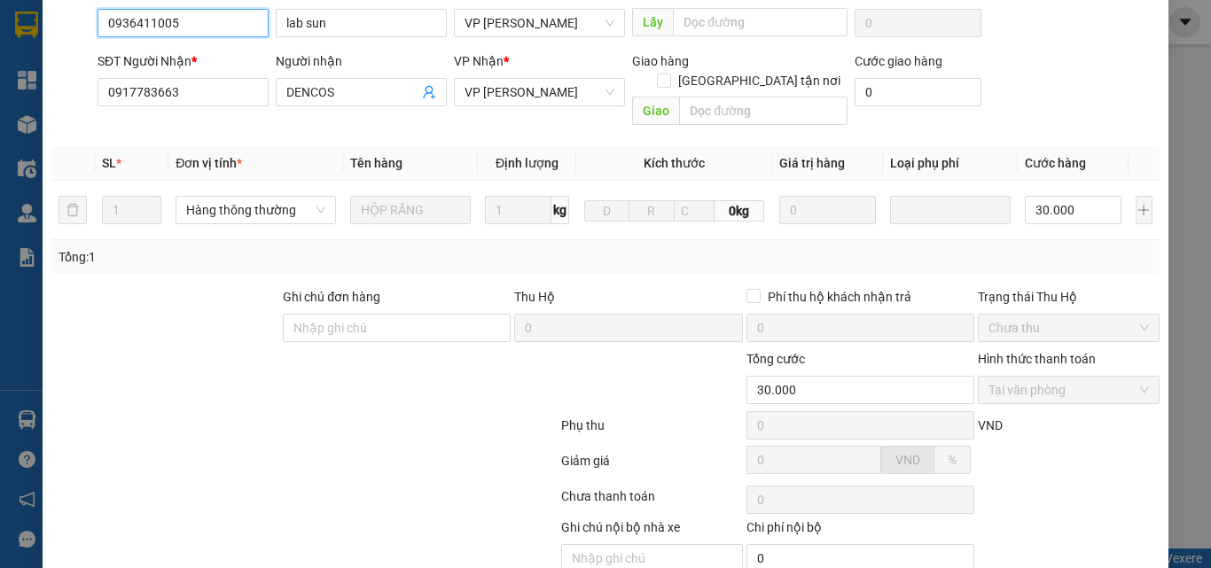
scroll to position [241, 0]
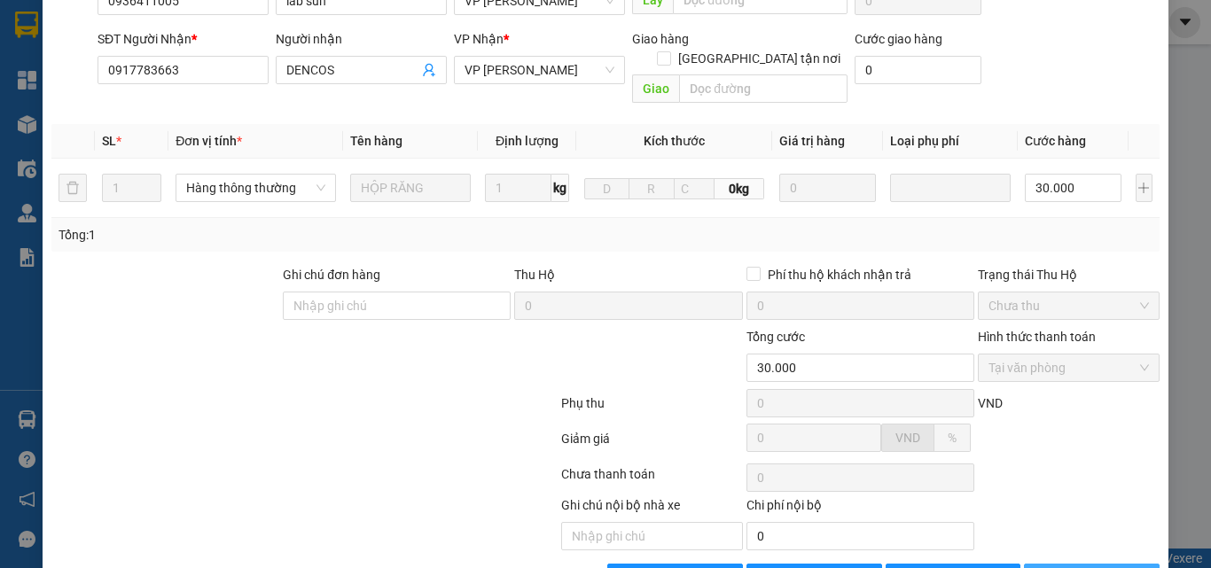
click at [1061, 564] on button "[PERSON_NAME] và In" at bounding box center [1092, 578] width 136 height 28
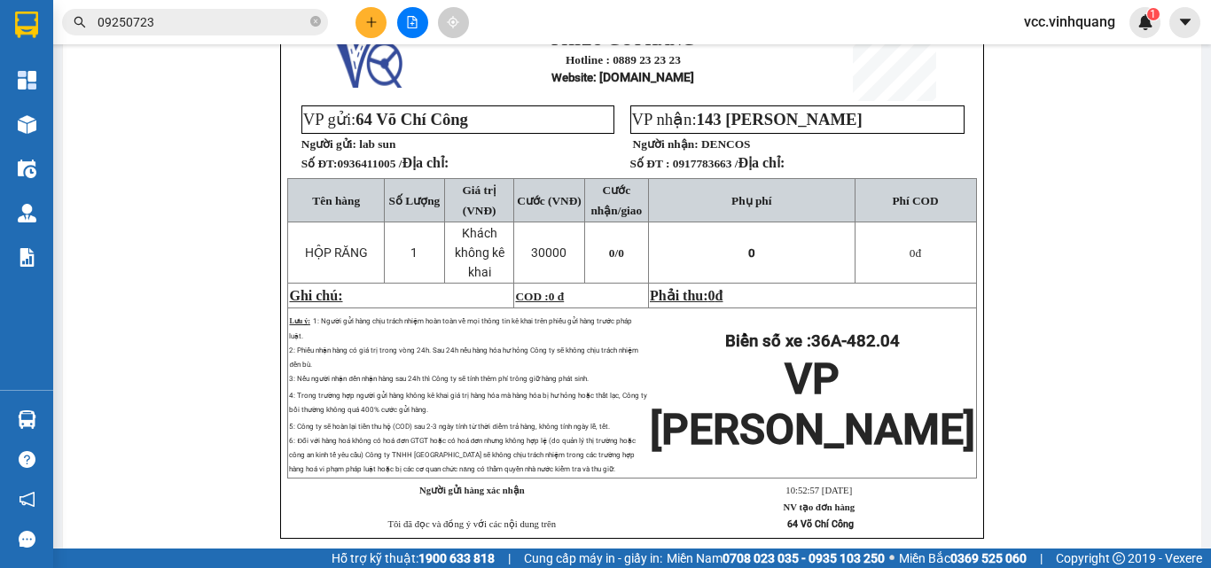
scroll to position [89, 0]
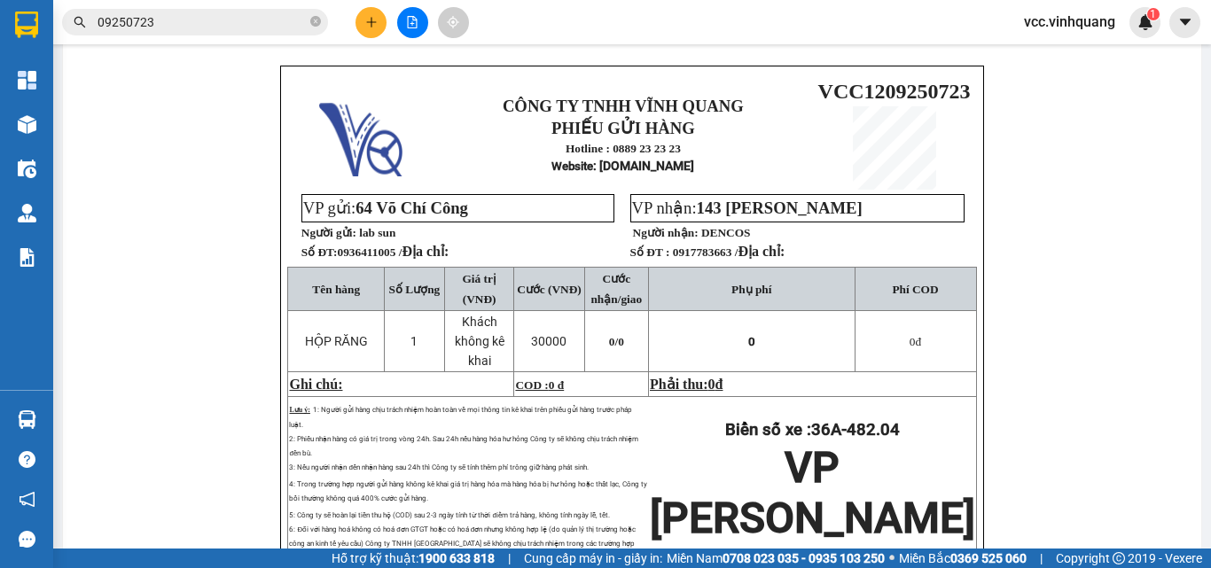
click at [222, 34] on span "09250723" at bounding box center [195, 22] width 266 height 27
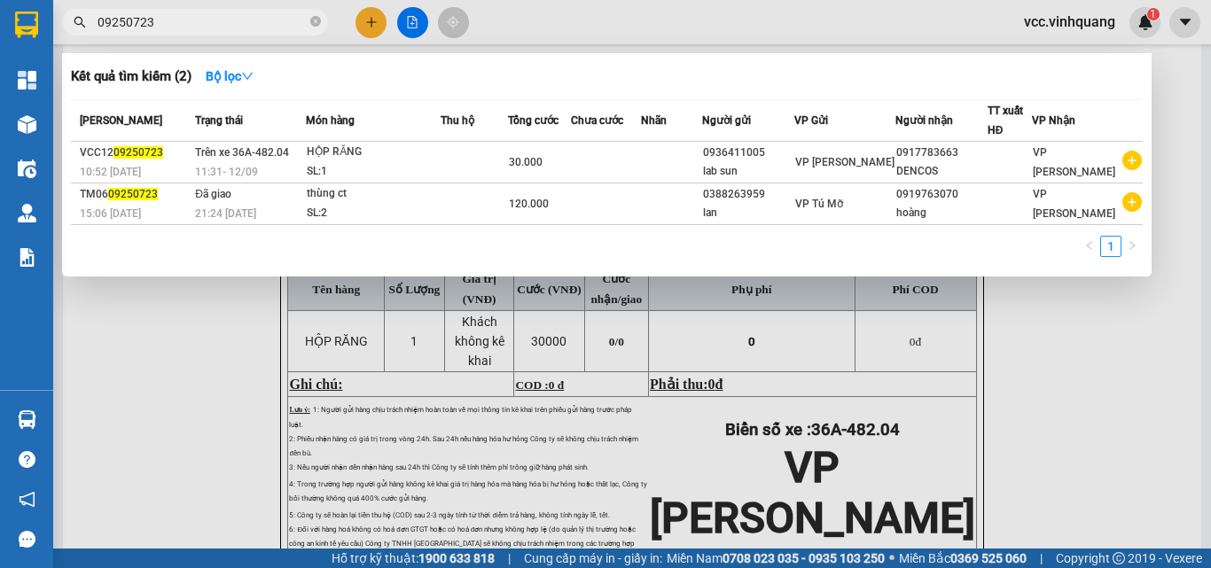
click at [226, 23] on input "09250723" at bounding box center [202, 22] width 209 height 20
click at [1076, 414] on div at bounding box center [605, 284] width 1211 height 568
